Goal: Task Accomplishment & Management: Manage account settings

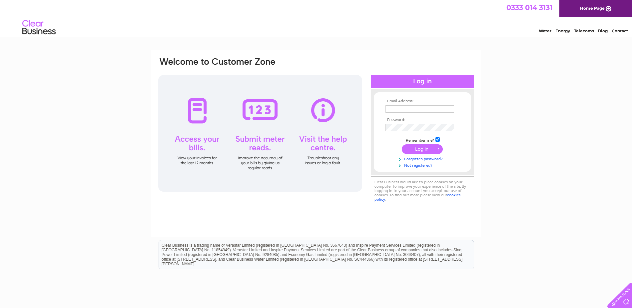
type input "[PERSON_NAME][EMAIL_ADDRESS][PERSON_NAME][DOMAIN_NAME]"
click at [425, 150] on input "submit" at bounding box center [422, 148] width 41 height 9
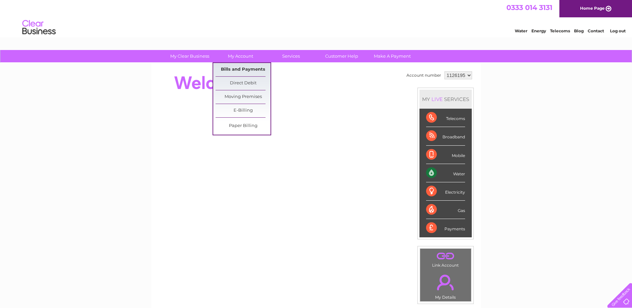
click at [235, 72] on link "Bills and Payments" at bounding box center [243, 69] width 55 height 13
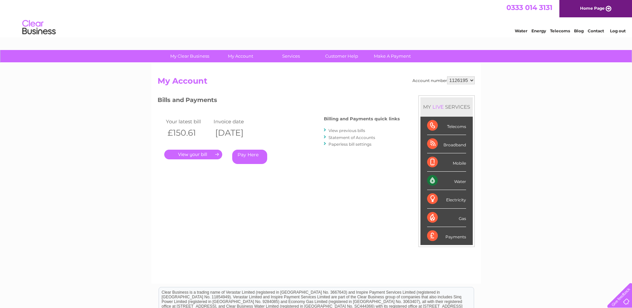
click at [201, 152] on link "." at bounding box center [193, 155] width 58 height 10
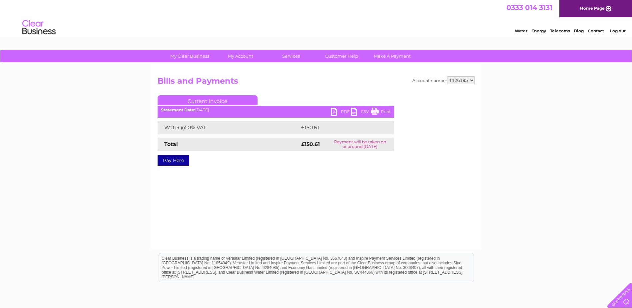
click at [346, 112] on link "PDF" at bounding box center [341, 113] width 20 height 10
click at [469, 81] on select "1126195 1126855" at bounding box center [461, 80] width 28 height 8
select select "1126855"
click at [447, 76] on select "1126195 1126855" at bounding box center [461, 80] width 28 height 8
click at [345, 111] on link "PDF" at bounding box center [341, 113] width 20 height 10
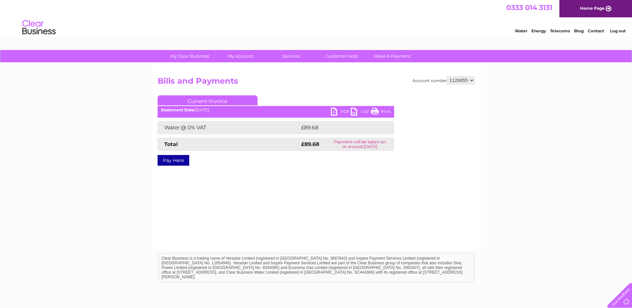
click at [345, 111] on link "PDF" at bounding box center [341, 113] width 20 height 10
